Goal: Find specific page/section: Find specific page/section

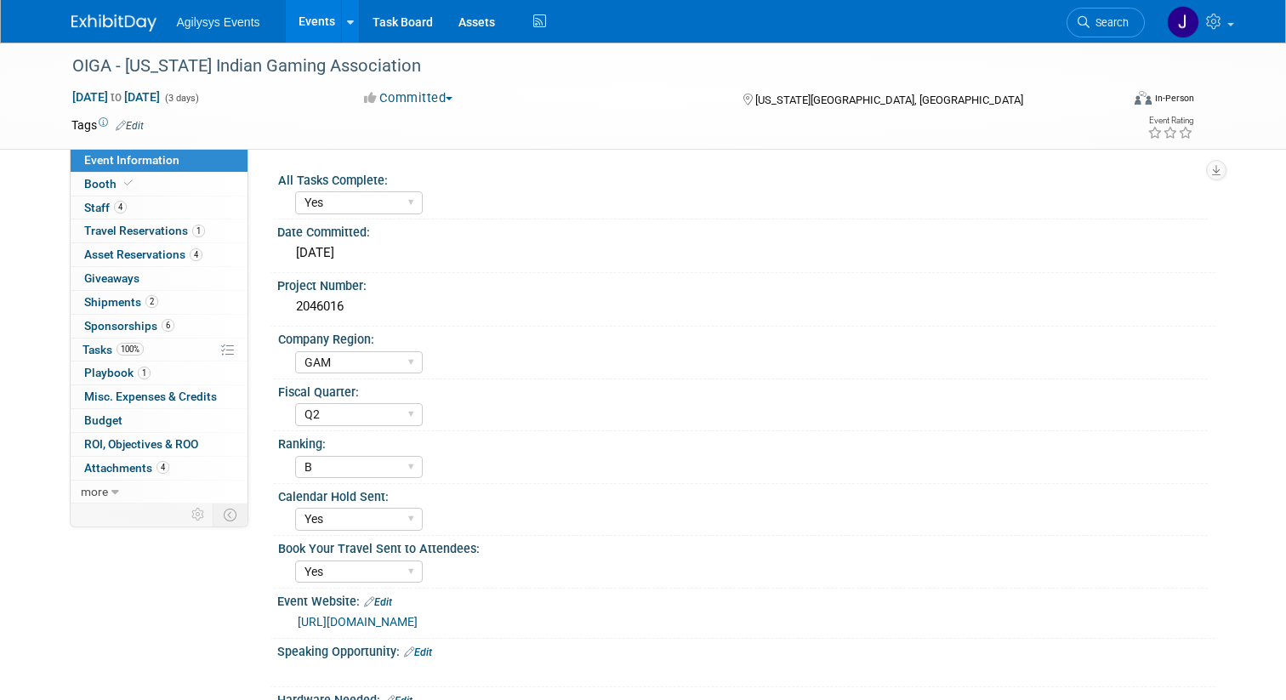
select select "Yes"
select select "GAM"
select select "Q2"
select select "B"
select select "Yes"
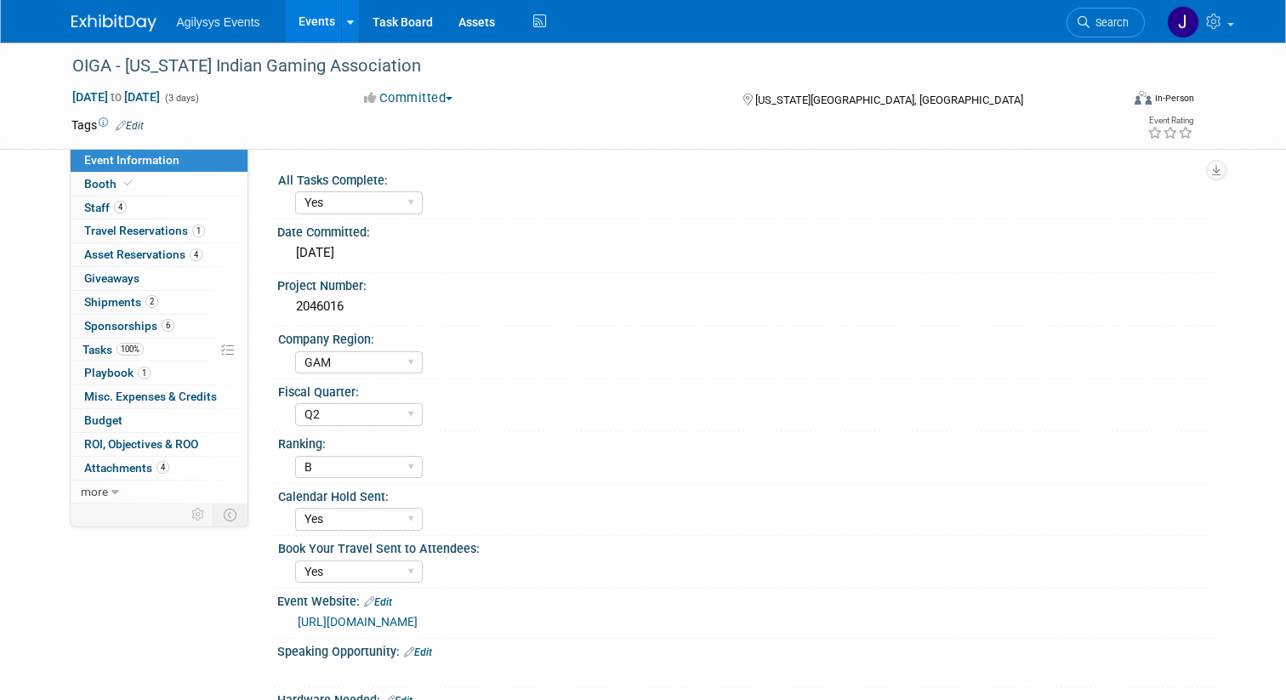
select select "Yes"
click at [314, 29] on link "Events" at bounding box center [317, 21] width 62 height 43
